Goal: Transaction & Acquisition: Purchase product/service

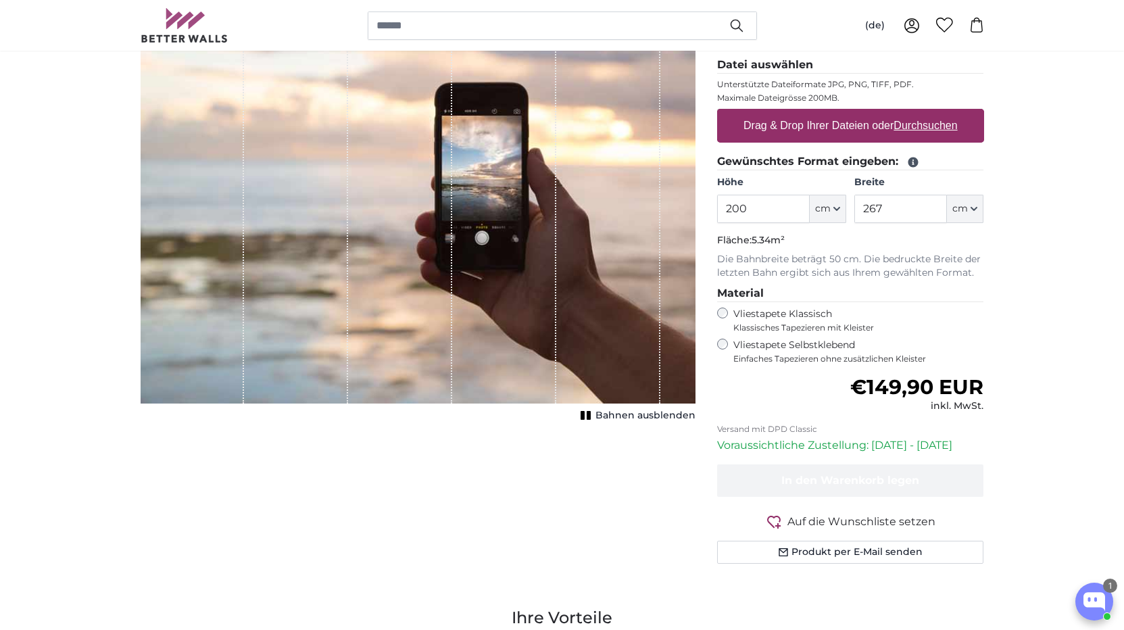
scroll to position [189, 0]
drag, startPoint x: 915, startPoint y: 208, endPoint x: 852, endPoint y: 207, distance: 62.9
click at [852, 207] on div "Höhe 200 ft cm Centimeter (cm) Inches (inch) Feet (ft. in.) Breite 267 ft cm Ce…" at bounding box center [850, 199] width 267 height 47
click at [903, 239] on p "Fläche: 2.20m²" at bounding box center [850, 241] width 267 height 14
click at [883, 208] on input "110" at bounding box center [900, 209] width 93 height 28
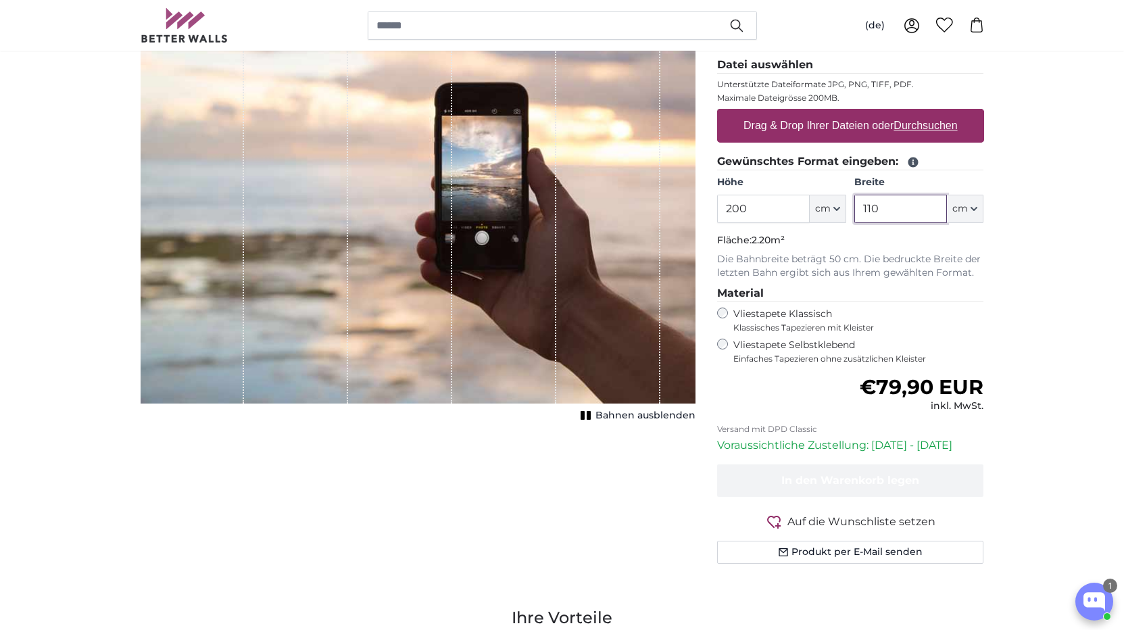
drag, startPoint x: 883, startPoint y: 208, endPoint x: 866, endPoint y: 206, distance: 17.6
click at [866, 206] on input "110" at bounding box center [900, 209] width 93 height 28
type input "100"
click at [883, 285] on legend "Material" at bounding box center [850, 293] width 267 height 17
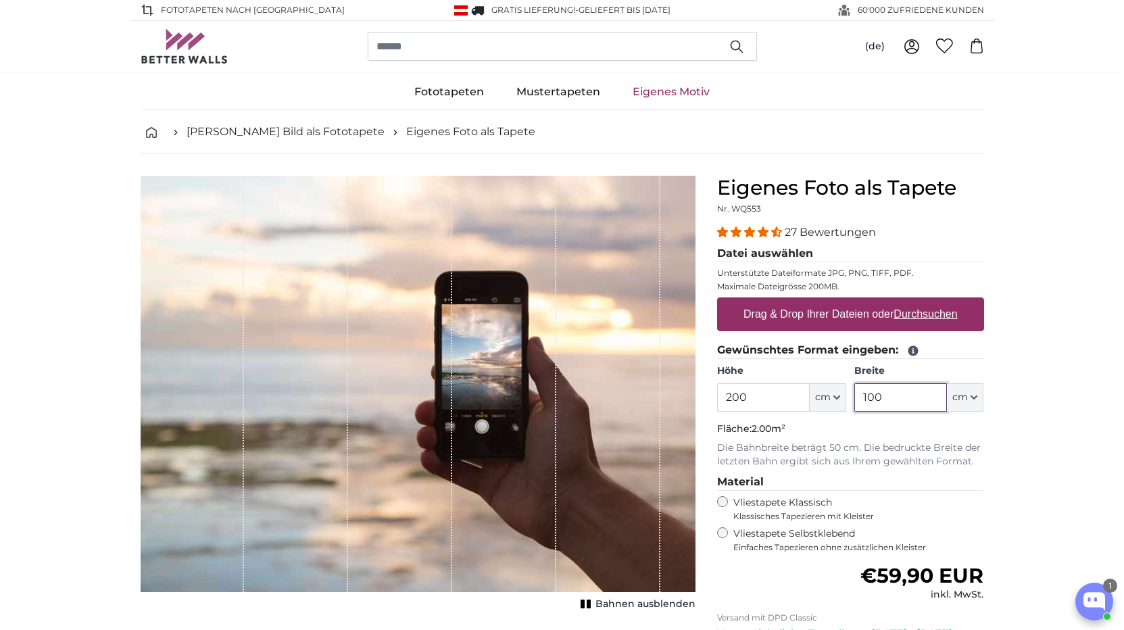
click at [906, 399] on input "100" at bounding box center [900, 397] width 93 height 28
drag, startPoint x: 1036, startPoint y: 172, endPoint x: 1048, endPoint y: 91, distance: 82.0
click at [1048, 91] on div "Fototapeten Natur Wald Wasserfall Strand Berge Meer [GEOGRAPHIC_DATA] Landschaf…" at bounding box center [562, 92] width 1124 height 36
